Goal: Understand process/instructions: Learn how to perform a task or action

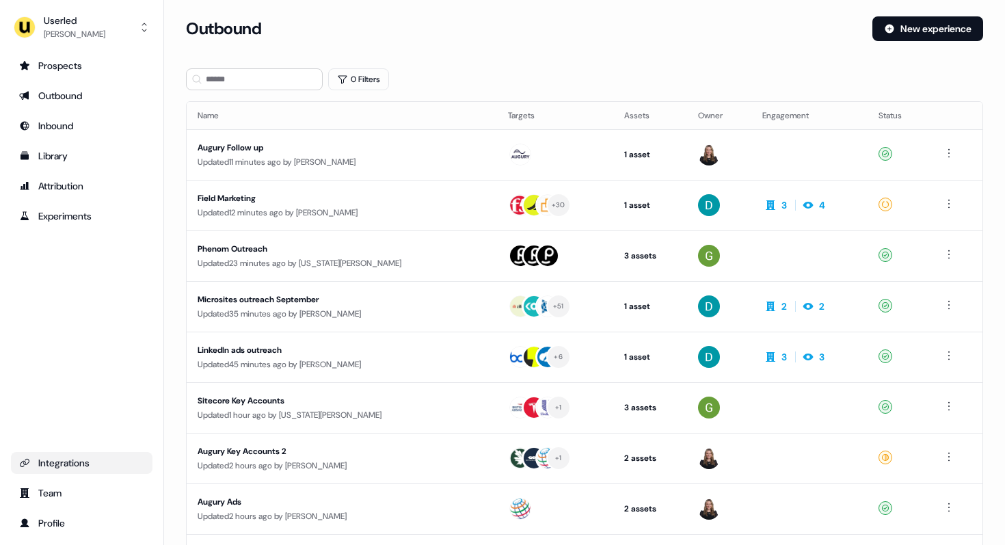
click at [49, 456] on div "Integrations" at bounding box center [81, 463] width 125 height 14
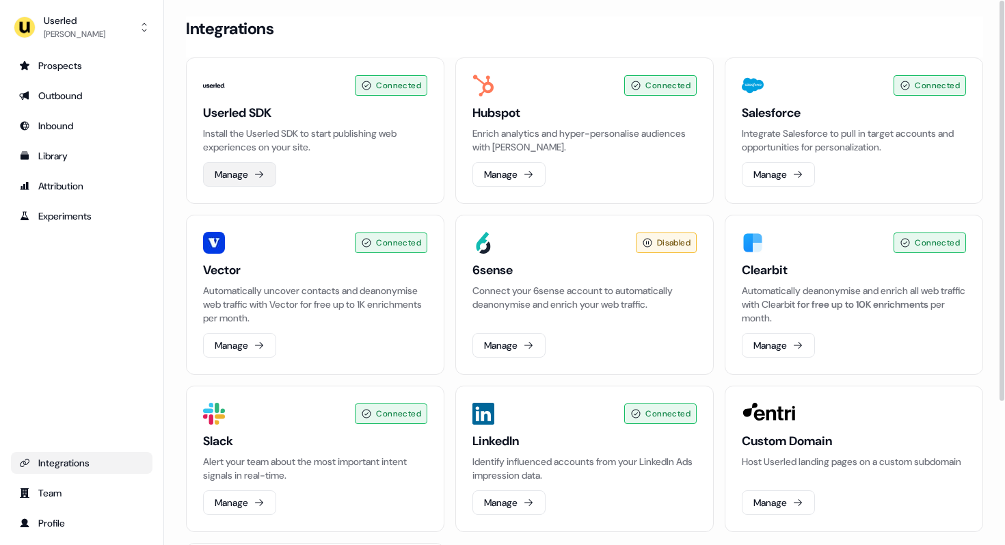
click at [259, 165] on button "Manage" at bounding box center [239, 174] width 73 height 25
click at [254, 192] on div "Connected Userled SDK Install the Userled SDK to start publishing web experienc…" at bounding box center [315, 130] width 259 height 146
click at [258, 176] on icon at bounding box center [259, 174] width 11 height 11
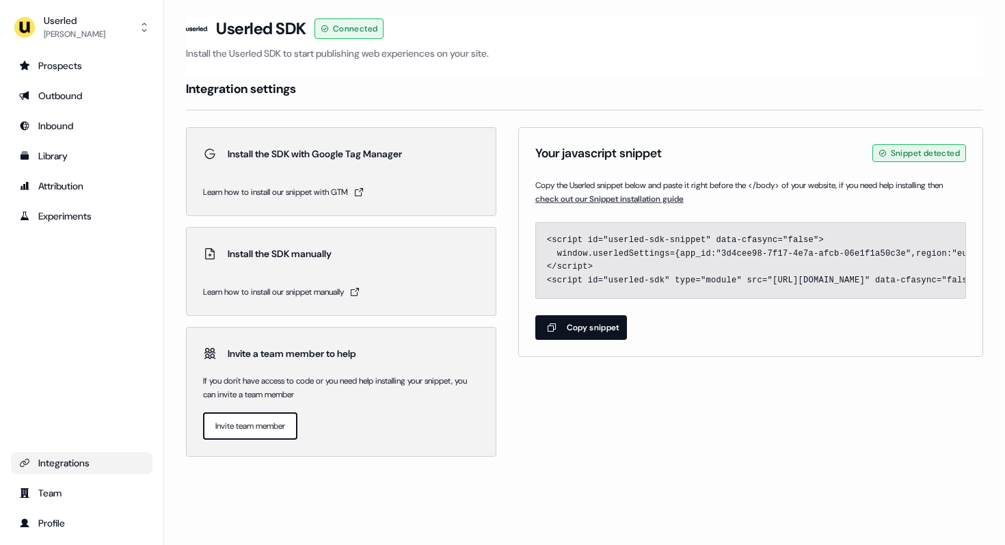
click at [628, 200] on span "check out our Snippet installation guide" at bounding box center [609, 199] width 148 height 11
